Goal: Transaction & Acquisition: Purchase product/service

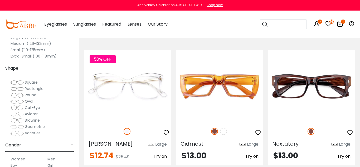
scroll to position [498, 0]
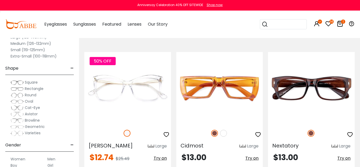
click at [341, 25] on icon at bounding box center [340, 24] width 6 height 6
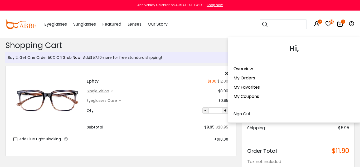
click at [317, 23] on icon at bounding box center [317, 24] width 6 height 6
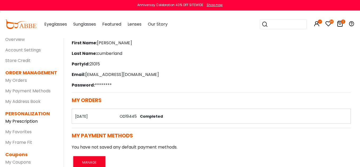
scroll to position [57, 0]
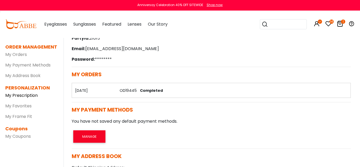
click at [31, 96] on link "My Prescription" at bounding box center [21, 95] width 32 height 6
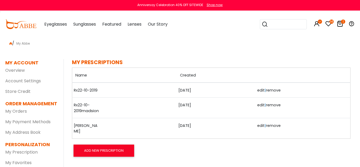
click at [260, 126] on link "edit" at bounding box center [261, 125] width 7 height 5
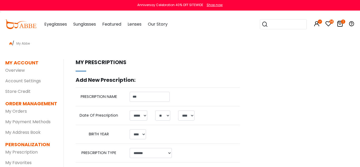
select select "*"
select select "**"
select select "****"
select select "*******"
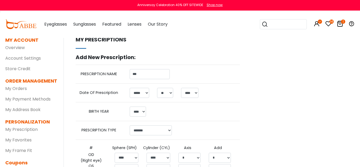
scroll to position [31, 0]
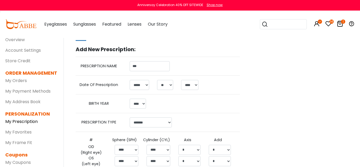
click at [29, 119] on link "My Prescription" at bounding box center [21, 121] width 32 height 6
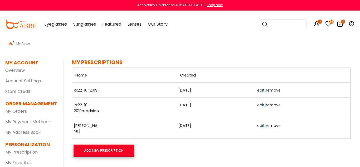
scroll to position [43, 0]
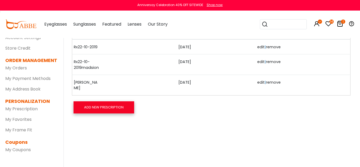
click at [88, 104] on button "ADD NEW PRESCRIPTION" at bounding box center [104, 107] width 61 height 12
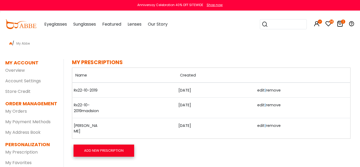
scroll to position [0, 0]
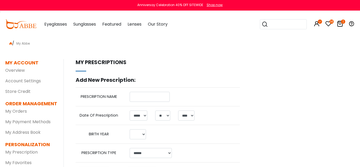
select select "*"
select select "**"
select select "****"
select select
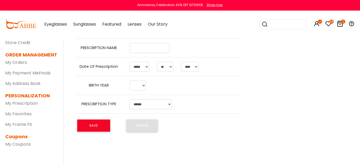
scroll to position [49, 0]
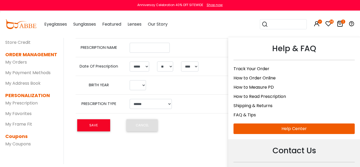
click at [352, 25] on icon at bounding box center [352, 24] width 6 height 6
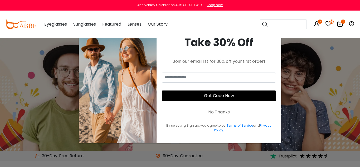
click at [352, 25] on icon at bounding box center [352, 24] width 6 height 6
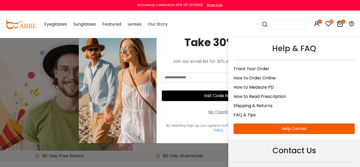
click at [272, 79] on link "How to Order Online" at bounding box center [255, 78] width 42 height 6
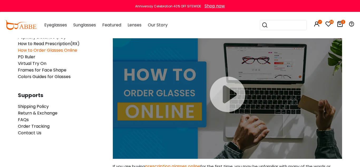
scroll to position [48, 0]
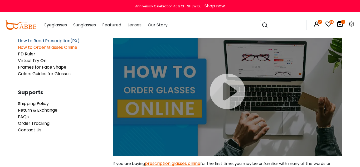
click at [39, 41] on span "How to Read Prescription(RX)" at bounding box center [49, 41] width 62 height 6
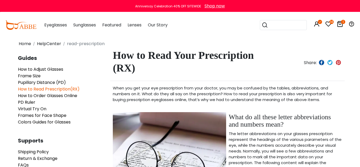
click at [328, 25] on icon at bounding box center [329, 24] width 6 height 6
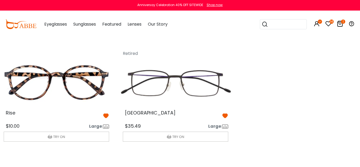
scroll to position [496, 4]
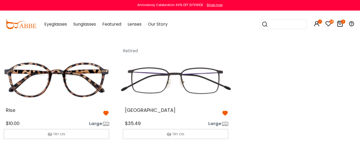
click at [67, 85] on img at bounding box center [56, 79] width 114 height 57
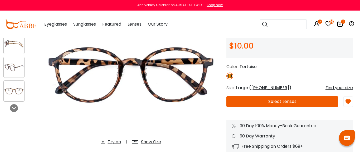
click at [331, 88] on div "Find your size" at bounding box center [339, 88] width 27 height 6
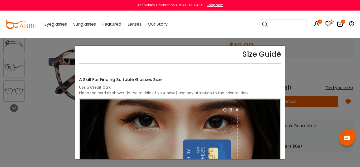
click at [317, 73] on div "Size Guide × A Skill For Finding Suitable Glasses Size: Use a Credit Card Place…" at bounding box center [180, 83] width 360 height 167
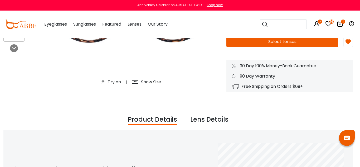
scroll to position [122, 2]
click at [114, 83] on div "Try on" at bounding box center [114, 82] width 13 height 6
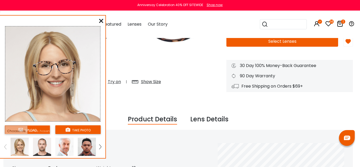
click at [100, 147] on img at bounding box center [100, 146] width 2 height 5
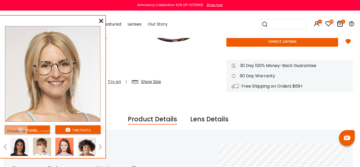
click at [15, 145] on img at bounding box center [20, 147] width 18 height 18
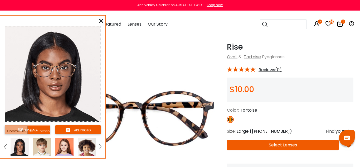
scroll to position [20, 1]
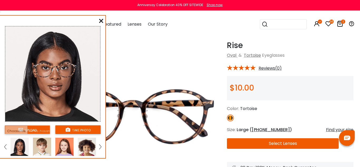
click at [286, 145] on button "Select Lenses" at bounding box center [283, 143] width 112 height 11
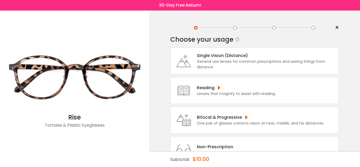
click at [217, 123] on div "One pair of glasses corrects vision at near, middle, and far distances." at bounding box center [260, 124] width 127 height 6
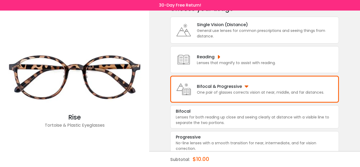
scroll to position [37, 0]
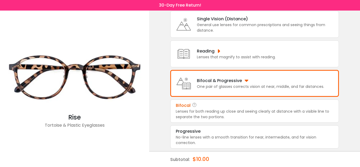
click at [219, 111] on div "Lenses for both reading up close and seeing clearly at distance with a visible …" at bounding box center [255, 114] width 158 height 11
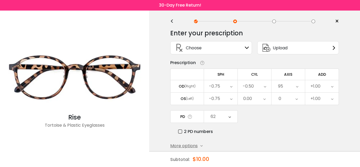
scroll to position [0, 0]
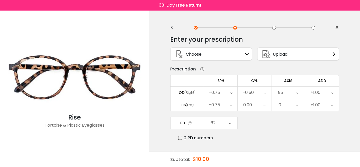
click at [285, 56] on span "Upload" at bounding box center [280, 54] width 15 height 7
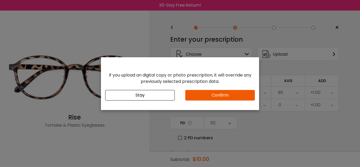
click at [193, 96] on button "Confirm" at bounding box center [221, 95] width 70 height 11
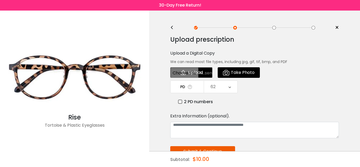
click at [202, 74] on input "file" at bounding box center [191, 72] width 42 height 11
type input "**********"
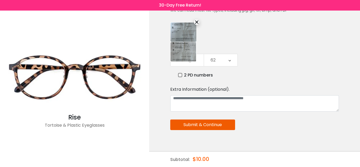
scroll to position [52, 0]
click at [234, 124] on button "Submit & Continue" at bounding box center [202, 124] width 65 height 11
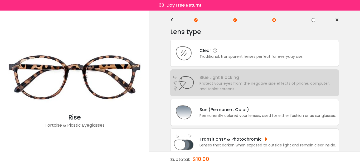
scroll to position [8, 0]
click at [309, 52] on div "Clear Traditional, transparent lenses perfect for everyday use." at bounding box center [254, 53] width 169 height 27
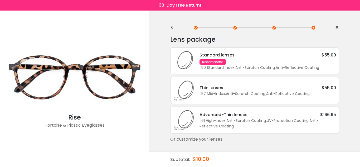
scroll to position [0, 0]
click at [298, 60] on div "Standard lenses $55.00 Recommend 1.50 Standard Index ; Anti-Scratch Coating ; A…" at bounding box center [265, 61] width 142 height 19
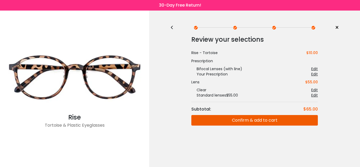
click at [284, 124] on button "Confirm & add to cart" at bounding box center [255, 120] width 127 height 11
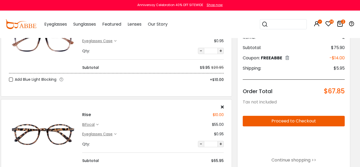
scroll to position [59, 4]
click at [116, 134] on icon at bounding box center [115, 134] width 2 height 2
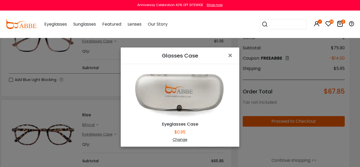
scroll to position [26, 0]
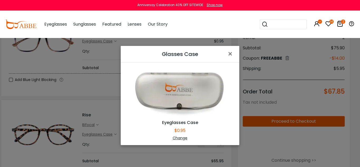
click at [176, 138] on div "Change" at bounding box center [180, 138] width 106 height 6
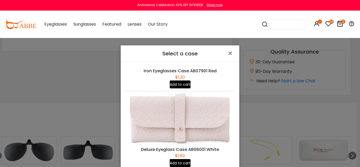
scroll to position [447, 0]
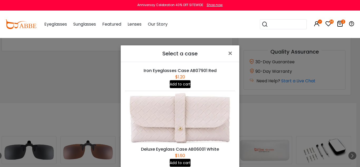
click at [186, 162] on button "Add to cart" at bounding box center [180, 163] width 21 height 8
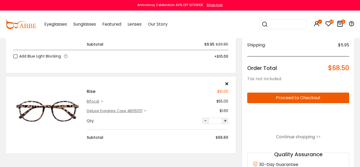
scroll to position [83, 0]
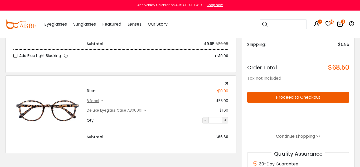
click at [312, 98] on button "Proceed to Checkout" at bounding box center [299, 97] width 102 height 11
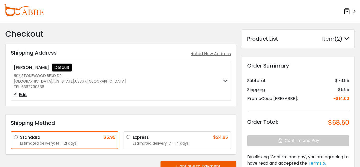
scroll to position [30, 0]
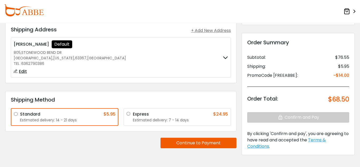
click at [22, 72] on span "Edit" at bounding box center [23, 71] width 8 height 6
type input "**********"
type input "***"
type input "**********"
type input "*****"
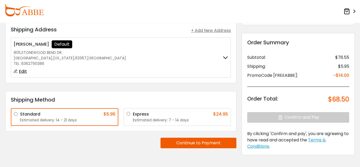
type input "**********"
select select "**"
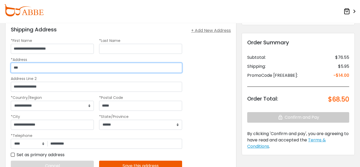
click at [27, 67] on input "***" at bounding box center [97, 68] width 172 height 10
type input "**********"
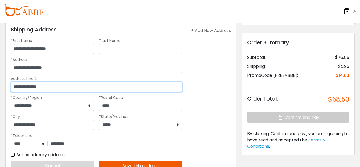
click at [60, 85] on input "**********" at bounding box center [97, 87] width 172 height 10
type input "*"
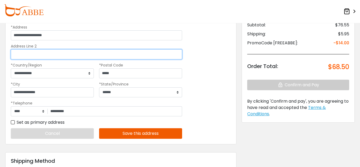
scroll to position [64, 0]
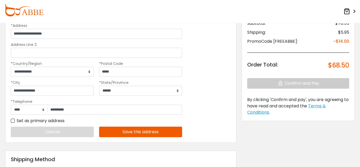
click at [135, 131] on button "Save this address" at bounding box center [140, 132] width 83 height 11
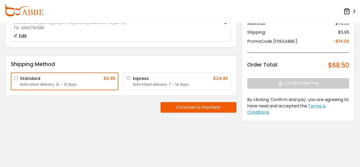
click at [205, 110] on button "Continue to Payment" at bounding box center [199, 107] width 76 height 11
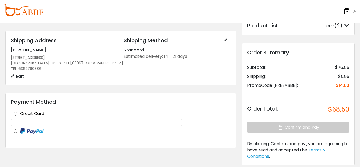
scroll to position [0, 0]
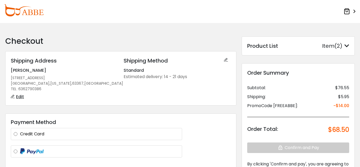
click at [346, 11] on icon at bounding box center [347, 11] width 6 height 6
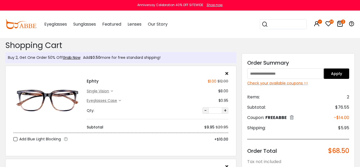
click at [265, 84] on div "Check your available coupons >>" at bounding box center [299, 83] width 102 height 6
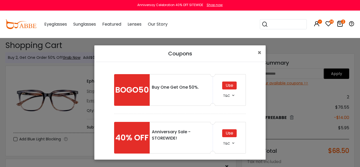
click at [227, 86] on div "Use" at bounding box center [229, 86] width 15 height 8
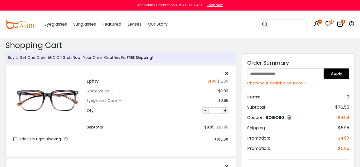
click at [293, 84] on div "Check your available coupons >>" at bounding box center [299, 83] width 102 height 6
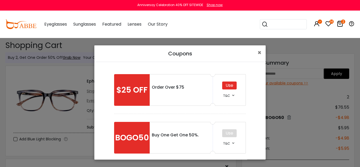
click at [231, 87] on div "Use" at bounding box center [229, 86] width 15 height 8
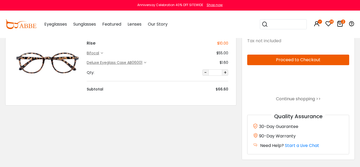
scroll to position [130, 0]
